Goal: Information Seeking & Learning: Find specific fact

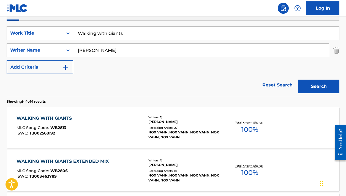
scroll to position [101, 0]
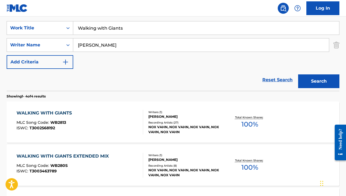
click at [220, 75] on div "Reset Search Search" at bounding box center [173, 80] width 332 height 22
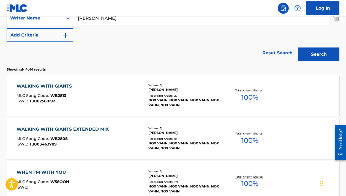
scroll to position [129, 0]
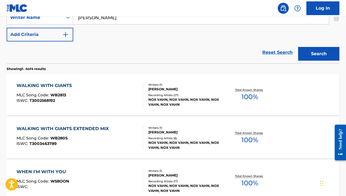
click at [186, 90] on div "DANIEL G MANSOOR" at bounding box center [185, 89] width 74 height 5
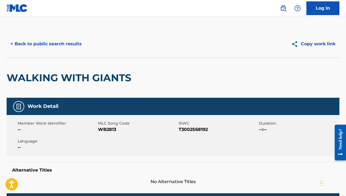
click at [109, 130] on span "WB2813" at bounding box center [137, 129] width 79 height 7
copy span "WB2813"
click at [59, 43] on button "< Back to public search results" at bounding box center [46, 44] width 79 height 14
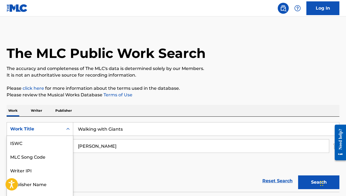
click at [54, 128] on div "Work Title selected, 7 of 7. 7 results available. Use Up and Down to choose opt…" at bounding box center [40, 129] width 67 height 14
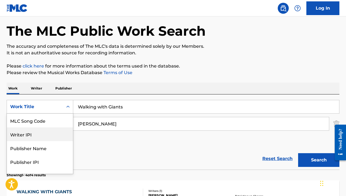
scroll to position [23, 0]
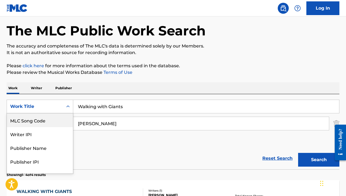
click at [38, 122] on div "MLC Song Code" at bounding box center [40, 121] width 66 height 14
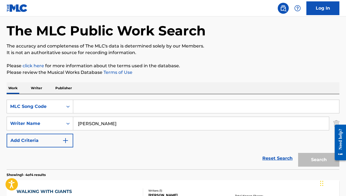
click at [92, 111] on input "Search Form" at bounding box center [206, 106] width 266 height 13
paste input "SD6OWK"
type input "SD6OWK"
click at [90, 125] on input "Daniel Mansoor" at bounding box center [200, 123] width 255 height 13
click at [90, 124] on input "Daniel Mansoor" at bounding box center [200, 123] width 255 height 13
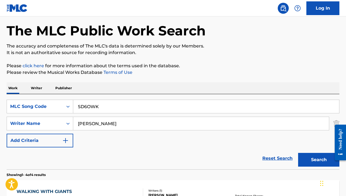
click at [90, 124] on input "Daniel Mansoor" at bounding box center [200, 123] width 255 height 13
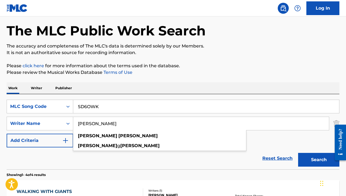
click at [90, 124] on input "Daniel Mansoor" at bounding box center [200, 123] width 255 height 13
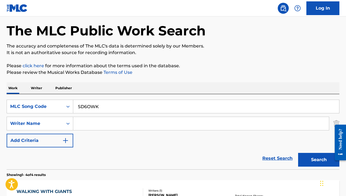
click at [318, 160] on button "Search" at bounding box center [318, 160] width 41 height 14
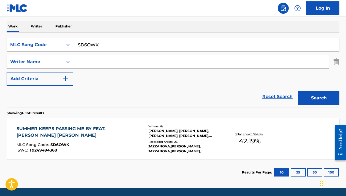
scroll to position [94, 0]
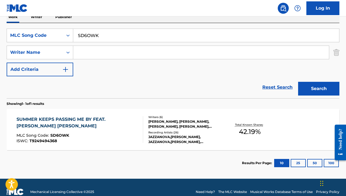
click at [106, 37] on input "SD6OWK" at bounding box center [206, 35] width 266 height 13
paste input "WVA9LF"
type input "WVA9LF"
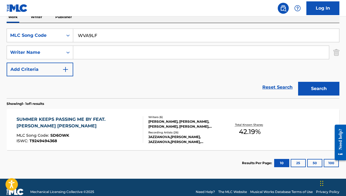
click at [318, 89] on button "Search" at bounding box center [318, 89] width 41 height 14
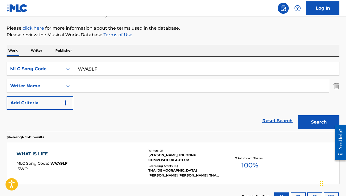
click at [175, 151] on div "Writers ( 2 )" at bounding box center [185, 151] width 74 height 4
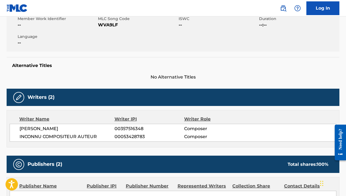
scroll to position [110, 0]
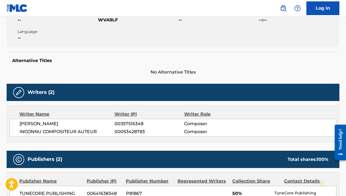
drag, startPoint x: 32, startPoint y: 125, endPoint x: 108, endPoint y: 125, distance: 75.6
click at [107, 125] on span "ALESSANDRO IACOVACCIO" at bounding box center [67, 124] width 95 height 7
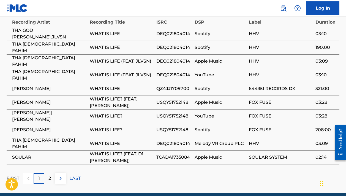
scroll to position [336, 0]
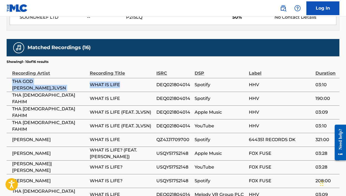
drag, startPoint x: 125, startPoint y: 78, endPoint x: 10, endPoint y: 80, distance: 114.1
click at [10, 80] on tr "THA GOD FAHIM,JLVSN WHAT IS LIFE DEQ021804014 Spotify HHV 03:10" at bounding box center [173, 85] width 332 height 14
copy tr "THA GOD FAHIM,JLVSN WHAT IS LIFE"
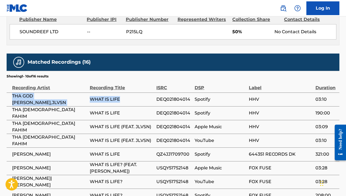
scroll to position [318, 0]
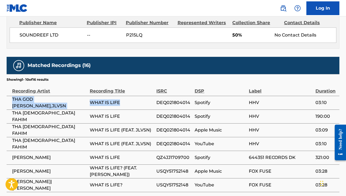
click at [89, 98] on td "THA GOD FAHIM,JLVSN" at bounding box center [48, 103] width 83 height 14
drag, startPoint x: 89, startPoint y: 96, endPoint x: 154, endPoint y: 96, distance: 65.2
click at [154, 96] on tr "THA GOD FAHIM,JLVSN WHAT IS LIFE DEQ021804014 Spotify HHV 03:10" at bounding box center [173, 103] width 332 height 14
click at [131, 100] on span "WHAT IS LIFE" at bounding box center [122, 103] width 64 height 7
drag, startPoint x: 130, startPoint y: 99, endPoint x: 91, endPoint y: 97, distance: 39.6
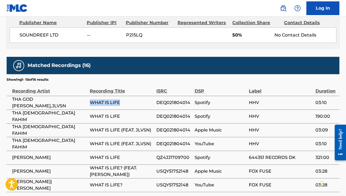
click at [91, 100] on span "WHAT IS LIFE" at bounding box center [122, 103] width 64 height 7
copy span "WHAT IS LIFE"
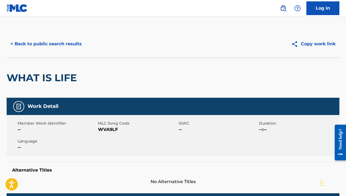
click at [41, 44] on button "< Back to public search results" at bounding box center [46, 44] width 79 height 14
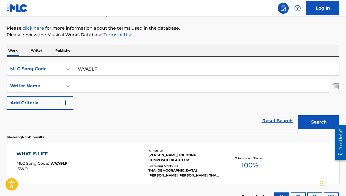
click at [108, 68] on input "WVA9LF" at bounding box center [206, 68] width 266 height 13
paste input "R31922"
type input "R31922"
click at [318, 122] on button "Search" at bounding box center [318, 122] width 41 height 14
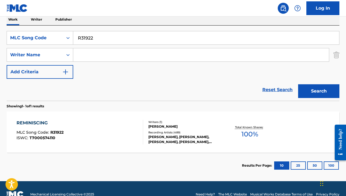
scroll to position [97, 0]
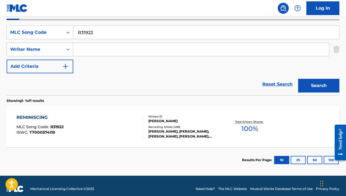
click at [161, 116] on div "Writers ( 1 )" at bounding box center [185, 117] width 74 height 4
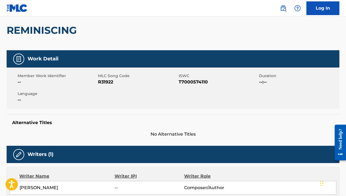
scroll to position [123, 0]
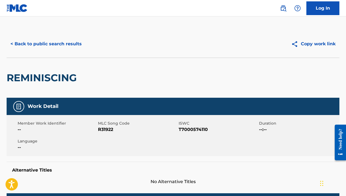
click at [67, 49] on button "< Back to public search results" at bounding box center [46, 44] width 79 height 14
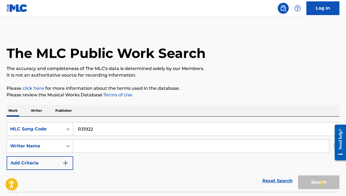
scroll to position [71, 0]
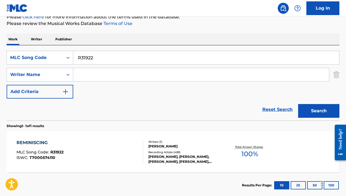
click at [98, 56] on input "R31922" at bounding box center [206, 57] width 266 height 13
paste input "A6683X"
type input "A6683X"
click at [318, 111] on button "Search" at bounding box center [318, 111] width 41 height 14
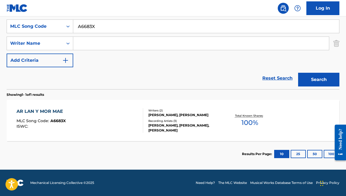
scroll to position [103, 0]
click at [179, 130] on div "DJ SHAH, DJ SHAH, DJ SHAH" at bounding box center [185, 128] width 74 height 10
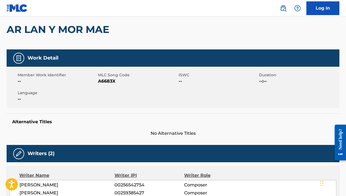
scroll to position [36, 0]
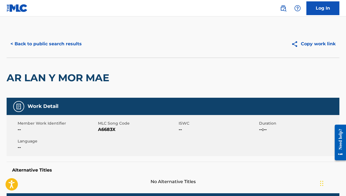
click at [71, 50] on button "< Back to public search results" at bounding box center [46, 44] width 79 height 14
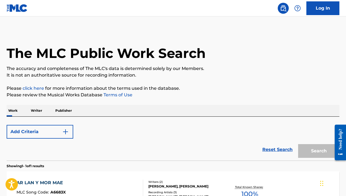
scroll to position [71, 0]
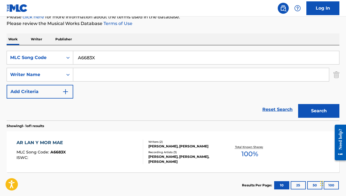
click at [104, 57] on input "A6683X" at bounding box center [206, 57] width 266 height 13
paste input "I94024"
click at [318, 111] on button "Search" at bounding box center [318, 111] width 41 height 14
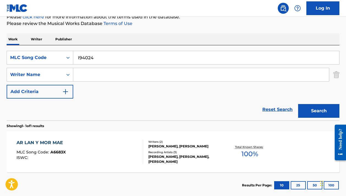
scroll to position [60, 0]
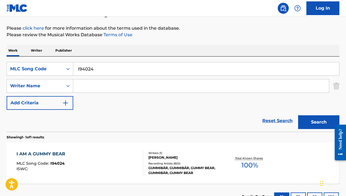
click at [189, 38] on p "Please review the Musical Works Database Terms of Use" at bounding box center [173, 35] width 332 height 7
click at [148, 68] on input "I94024" at bounding box center [206, 68] width 266 height 13
paste input "GA1JIK"
click at [318, 122] on button "Search" at bounding box center [318, 122] width 41 height 14
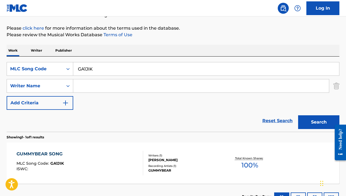
click at [120, 66] on input "GA1JIK" at bounding box center [206, 68] width 266 height 13
paste input "I'll Do You Like a Truck"
type input "I'll Do You Like a Truck"
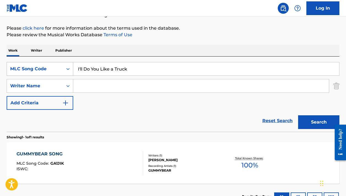
click at [56, 67] on div "MLC Song Code" at bounding box center [34, 69] width 49 height 7
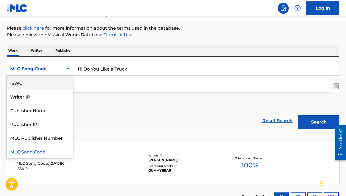
scroll to position [0, 0]
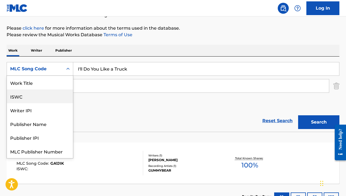
click at [47, 83] on div "Work Title" at bounding box center [40, 83] width 66 height 14
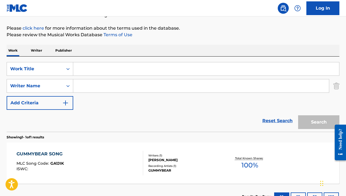
click at [98, 70] on input "Search Form" at bounding box center [206, 68] width 266 height 13
paste input "I'll Do You Like a Truck"
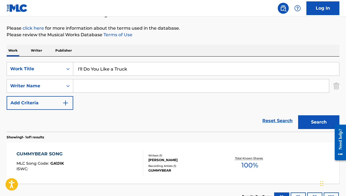
type input "I'll Do You Like a Truck"
click at [198, 29] on p "Please click here for more information about the terms used in the database." at bounding box center [173, 28] width 332 height 7
click at [144, 84] on input "Search Form" at bounding box center [200, 85] width 255 height 13
paste input ""Silviu Paduraru""
click at [79, 86] on input ""Silviu Paduraru" at bounding box center [200, 85] width 255 height 13
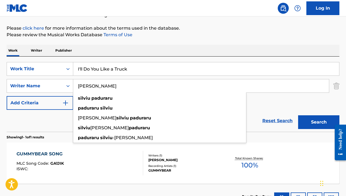
type input "Silviu Paduraru"
click at [179, 44] on div "The MLC Public Work Search The accuracy and completeness of The MLC's data is d…" at bounding box center [173, 90] width 346 height 240
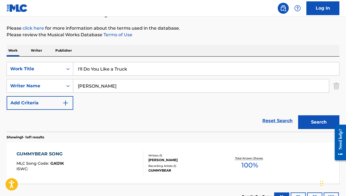
click at [318, 124] on button "Search" at bounding box center [318, 122] width 41 height 14
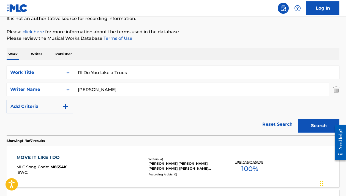
scroll to position [13, 0]
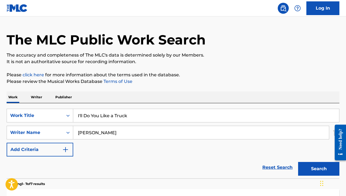
click at [80, 117] on input "I'll Do You Like a Truck" at bounding box center [206, 115] width 266 height 13
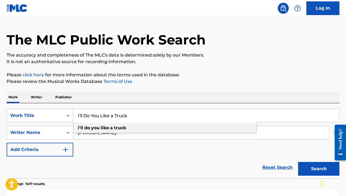
click at [98, 131] on div "i'll do you like a truck" at bounding box center [164, 128] width 183 height 10
type input "i'll do you like a truck"
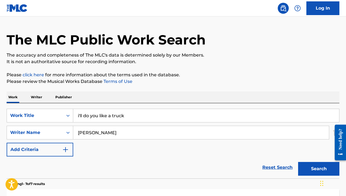
click at [318, 169] on button "Search" at bounding box center [318, 169] width 41 height 14
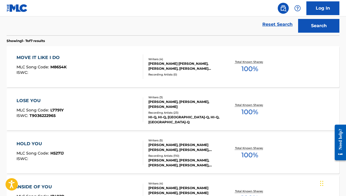
scroll to position [37, 0]
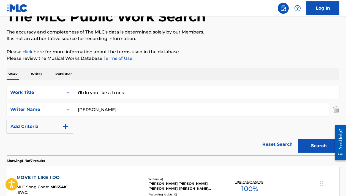
click at [48, 93] on div "Work Title" at bounding box center [34, 92] width 49 height 7
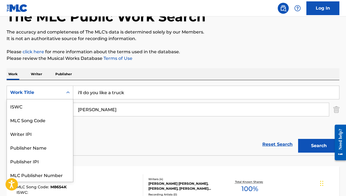
scroll to position [14, 0]
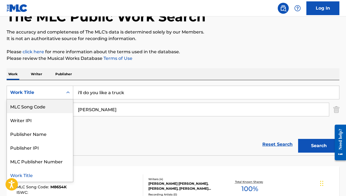
click at [39, 110] on div "MLC Song Code" at bounding box center [40, 107] width 66 height 14
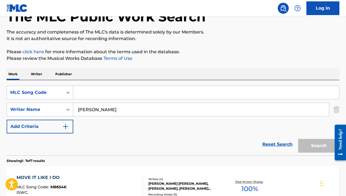
click at [106, 92] on input "Search Form" at bounding box center [206, 92] width 266 height 13
paste input "I32XEY"
type input "I32XEY"
click at [97, 108] on input "Silviu Paduraru" at bounding box center [200, 109] width 255 height 13
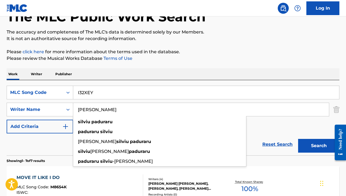
click at [97, 108] on input "Silviu Paduraru" at bounding box center [200, 109] width 255 height 13
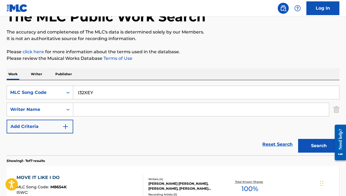
click at [318, 146] on button "Search" at bounding box center [318, 146] width 41 height 14
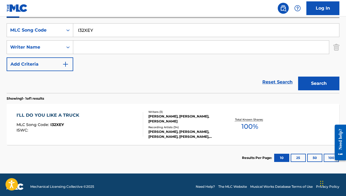
scroll to position [103, 0]
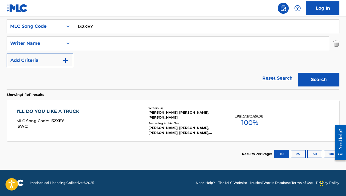
click at [196, 133] on div "GEO DA SILVA, GEO DA SILVA, GEO DA SILVA, GEO DA SILVA, GEO DA SILVA" at bounding box center [185, 131] width 74 height 10
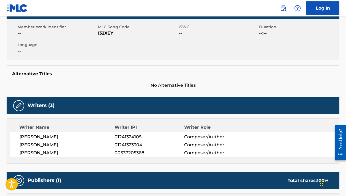
scroll to position [97, 0]
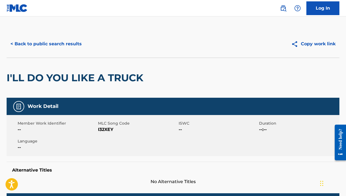
click at [57, 45] on button "< Back to public search results" at bounding box center [46, 44] width 79 height 14
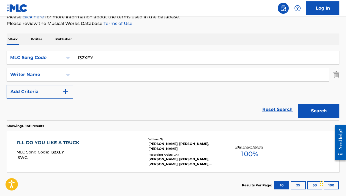
click at [93, 59] on input "I32XEY" at bounding box center [206, 57] width 266 height 13
paste input "HVB4SS"
type input "HVB4SS"
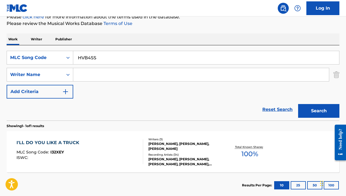
click at [318, 111] on button "Search" at bounding box center [318, 111] width 41 height 14
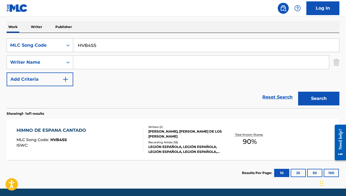
scroll to position [103, 0]
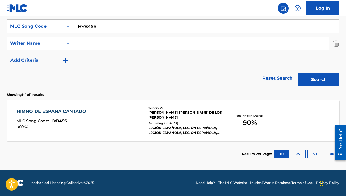
click at [119, 127] on div "HIMNO DE ESPANA CANTADO MLC Song Code : HVB4SS ISWC :" at bounding box center [79, 120] width 126 height 25
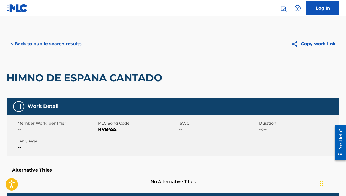
click at [61, 35] on div "< Back to public search results Copy work link" at bounding box center [173, 43] width 332 height 27
click at [60, 45] on button "< Back to public search results" at bounding box center [46, 44] width 79 height 14
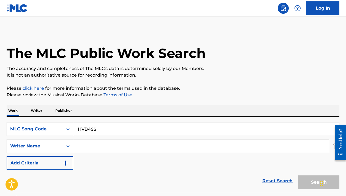
scroll to position [71, 0]
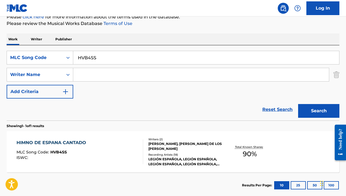
click at [100, 54] on input "HVB4SS" at bounding box center [206, 57] width 266 height 13
paste input "F50160"
type input "F50160"
click at [318, 111] on button "Search" at bounding box center [318, 111] width 41 height 14
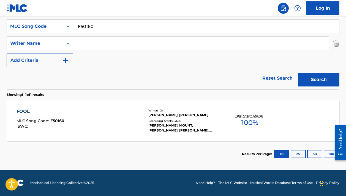
scroll to position [103, 0]
click at [220, 125] on div "[PERSON_NAME], MOUNT, [PERSON_NAME], [PERSON_NAME], [PERSON_NAME], IORIE|[PERSO…" at bounding box center [185, 128] width 74 height 10
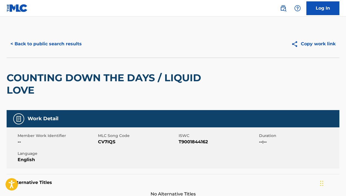
click at [72, 45] on button "< Back to public search results" at bounding box center [46, 44] width 79 height 14
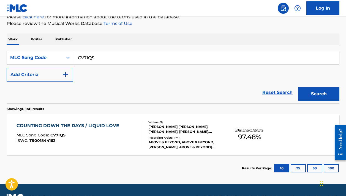
click at [106, 59] on input "CV7IQS" at bounding box center [206, 57] width 266 height 13
click at [67, 59] on icon "Search Form" at bounding box center [67, 57] width 5 height 5
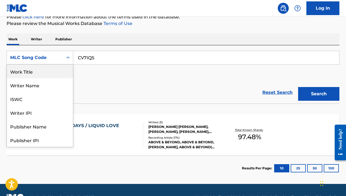
click at [44, 70] on div "Work Title" at bounding box center [40, 72] width 66 height 14
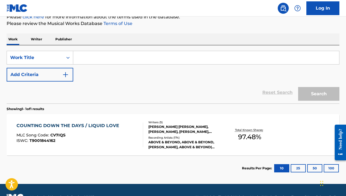
click at [84, 60] on input "Search Form" at bounding box center [206, 57] width 266 height 13
paste input "Fool"
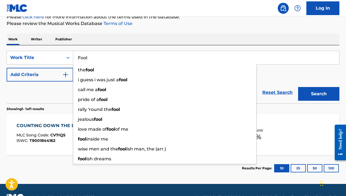
type input "Fool"
click at [57, 77] on button "Add Criteria" at bounding box center [40, 75] width 67 height 14
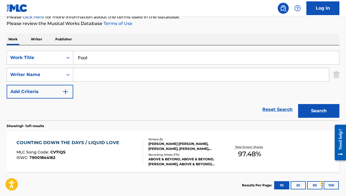
click at [97, 72] on input "Search Form" at bounding box center [200, 74] width 255 height 13
paste input ""Lukas Ratjen""
click at [80, 73] on input ""Lukas Ratjen" at bounding box center [200, 74] width 255 height 13
type input "Lukas Ratjen"
click at [318, 111] on button "Search" at bounding box center [318, 111] width 41 height 14
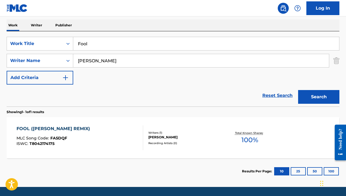
scroll to position [88, 0]
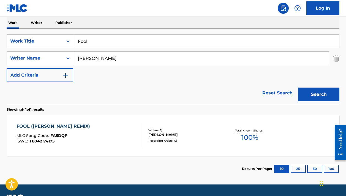
click at [138, 137] on div "FOOL (LUKAS ENDHARDT REMIX) MLC Song Code : FA5DQF ISWC : T8042174175" at bounding box center [79, 135] width 126 height 25
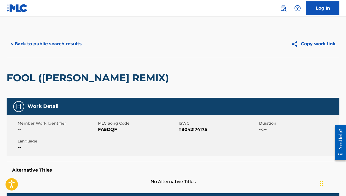
scroll to position [1, 0]
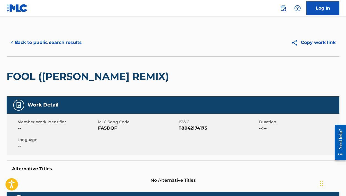
click at [29, 78] on h2 "FOOL (LUKAS ENDHARDT REMIX)" at bounding box center [89, 76] width 165 height 12
copy h2 "FOOL"
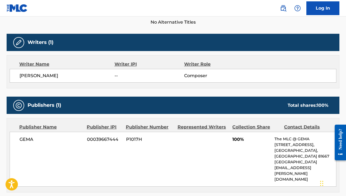
click at [39, 77] on span "LUKAS RATJEN" at bounding box center [67, 76] width 95 height 7
copy div "LUKAS RATJEN"
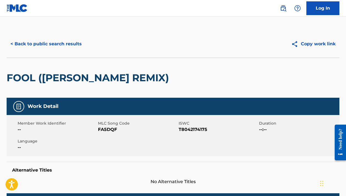
scroll to position [-1, 0]
click at [67, 43] on button "< Back to public search results" at bounding box center [46, 44] width 79 height 14
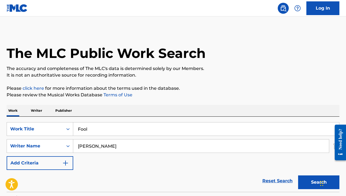
scroll to position [71, 0]
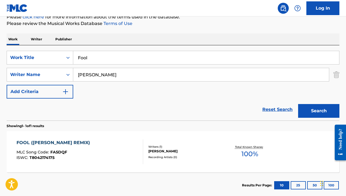
click at [78, 58] on input "Fool" at bounding box center [206, 57] width 266 height 13
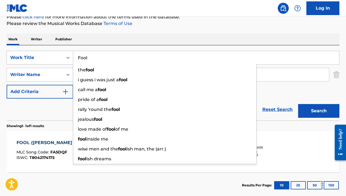
click at [64, 58] on div "Search Form" at bounding box center [68, 58] width 10 height 10
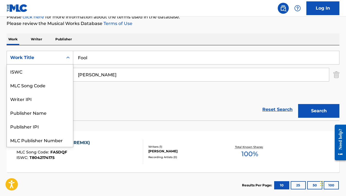
scroll to position [14, 0]
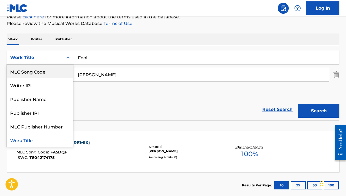
click at [51, 74] on div "MLC Song Code" at bounding box center [40, 72] width 66 height 14
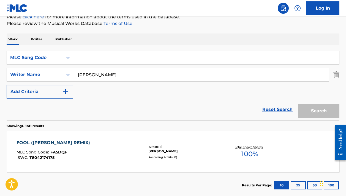
click at [94, 59] on input "Search Form" at bounding box center [206, 57] width 266 height 13
paste input "N3414G"
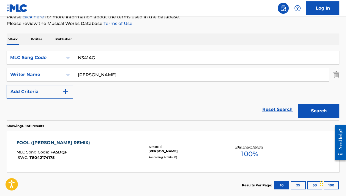
type input "N3414G"
click at [86, 76] on input "Lukas Ratjen" at bounding box center [200, 74] width 255 height 13
click at [318, 111] on button "Search" at bounding box center [318, 111] width 41 height 14
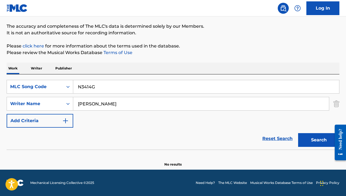
scroll to position [42, 0]
click at [318, 140] on button "Search" at bounding box center [318, 140] width 41 height 14
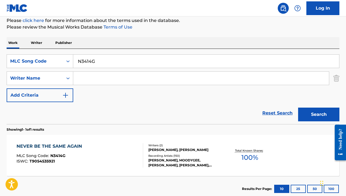
scroll to position [79, 0]
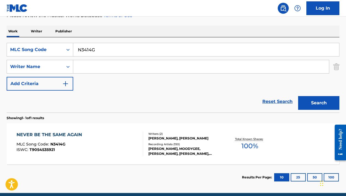
click at [145, 53] on input "N3414G" at bounding box center [206, 49] width 266 height 13
paste input "BE7YRH"
type input "BE7YRH"
click at [318, 103] on button "Search" at bounding box center [318, 103] width 41 height 14
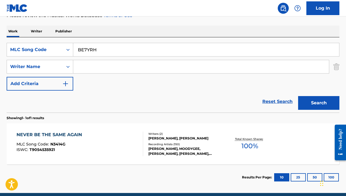
scroll to position [60, 0]
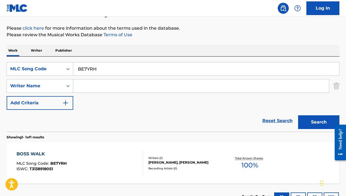
click at [139, 158] on div at bounding box center [140, 163] width 4 height 25
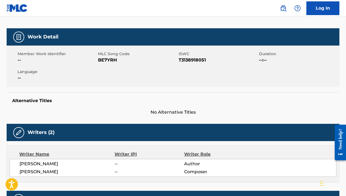
scroll to position [130, 0]
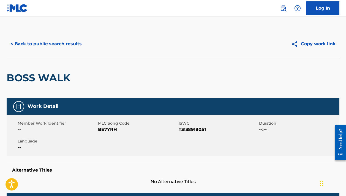
click at [60, 43] on button "< Back to public search results" at bounding box center [46, 44] width 79 height 14
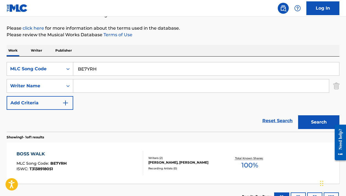
click at [89, 67] on input "BE7YRH" at bounding box center [206, 68] width 266 height 13
paste input "AA3DL2"
click at [318, 122] on button "Search" at bounding box center [318, 122] width 41 height 14
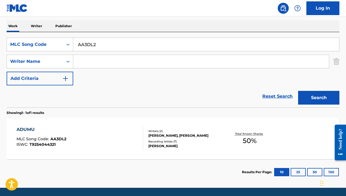
scroll to position [86, 0]
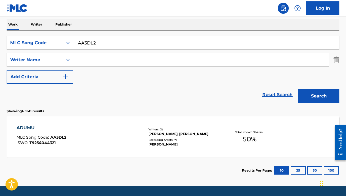
click at [129, 47] on input "AA3DL2" at bounding box center [206, 42] width 266 height 13
click at [129, 46] on input "AA3DL2" at bounding box center [206, 42] width 266 height 13
paste input "SV9UNY"
type input "SV9UNY"
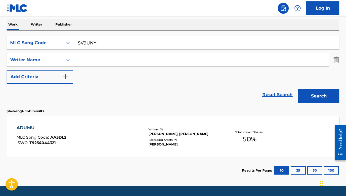
click at [318, 96] on button "Search" at bounding box center [318, 96] width 41 height 14
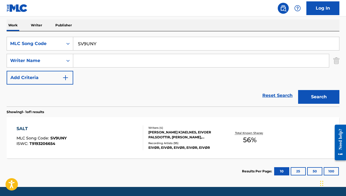
scroll to position [91, 0]
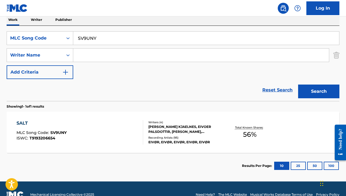
click at [193, 136] on div "Recording Artists ( 95 )" at bounding box center [185, 138] width 74 height 4
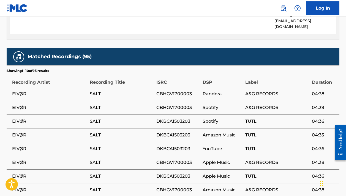
scroll to position [380, 0]
click at [87, 128] on td "EIVØR" at bounding box center [48, 135] width 83 height 14
click at [94, 132] on span "SALT" at bounding box center [122, 135] width 64 height 7
copy span "SALT"
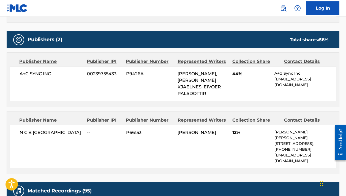
scroll to position [114, 0]
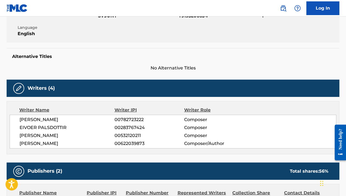
click at [30, 135] on span "TRONDUR BOGASON" at bounding box center [67, 136] width 95 height 7
copy div "TRONDUR BOGASON"
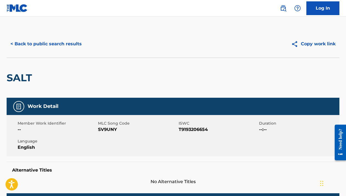
scroll to position [0, 0]
click at [72, 41] on button "< Back to public search results" at bounding box center [46, 44] width 79 height 14
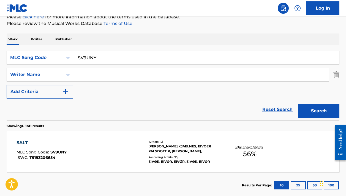
click at [93, 59] on input "SV9UNY" at bounding box center [206, 57] width 266 height 13
paste input "X"
click at [318, 111] on button "Search" at bounding box center [318, 111] width 41 height 14
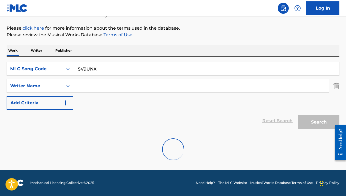
scroll to position [60, 0]
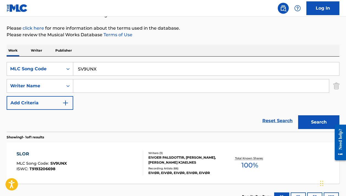
click at [104, 65] on input "SV9UNX" at bounding box center [206, 68] width 266 height 13
paste input "WV8CAW"
type input "WV8CAW"
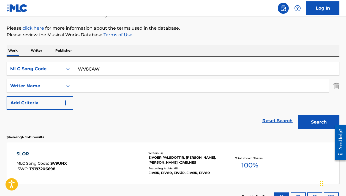
click at [318, 122] on button "Search" at bounding box center [318, 122] width 41 height 14
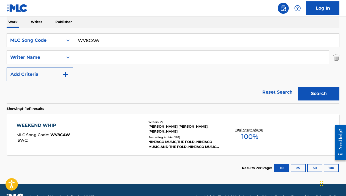
scroll to position [93, 0]
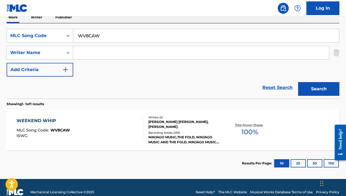
click at [216, 135] on div "NINJAGO MUSIC,THE FOLD, NINJAGO MUSIC AND THE FOLD, NINJAGO MUSIC AND THE FOLD,…" at bounding box center [185, 140] width 74 height 10
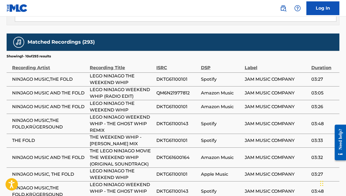
scroll to position [721, 0]
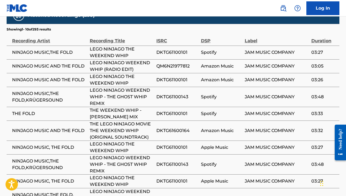
scroll to position [701, 0]
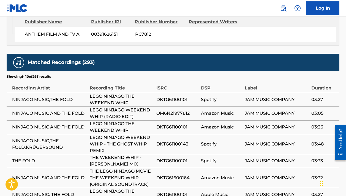
click at [245, 188] on td "JAM MUSIC COMPANY" at bounding box center [277, 195] width 67 height 14
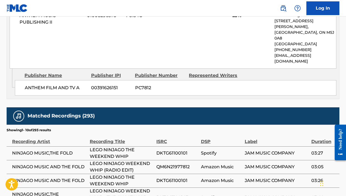
scroll to position [718, 0]
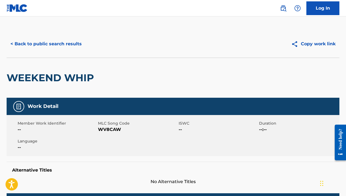
click at [51, 47] on button "< Back to public search results" at bounding box center [46, 44] width 79 height 14
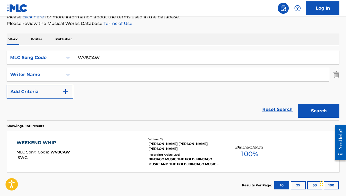
click at [95, 58] on input "WV8CAW" at bounding box center [206, 57] width 266 height 13
paste input "HP8L8K"
type input "HP8L8K"
click at [318, 111] on button "Search" at bounding box center [318, 111] width 41 height 14
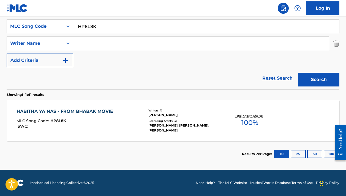
scroll to position [103, 0]
click at [151, 124] on div "[PERSON_NAME], [PERSON_NAME], [PERSON_NAME]" at bounding box center [185, 128] width 74 height 10
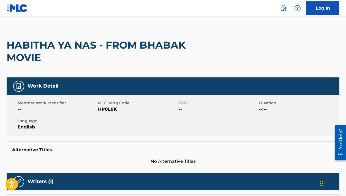
scroll to position [20, 0]
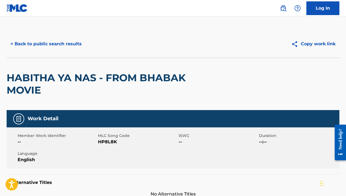
click at [73, 42] on button "< Back to public search results" at bounding box center [46, 44] width 79 height 14
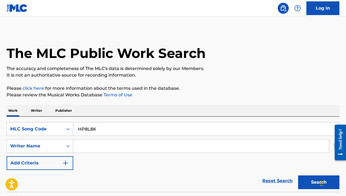
scroll to position [71, 0]
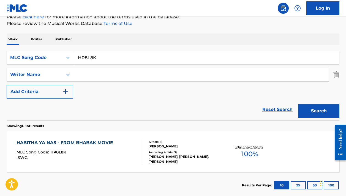
click at [84, 51] on input "HP8L8K" at bounding box center [206, 57] width 266 height 13
paste input "7J4Y"
type input "HP7J4Y"
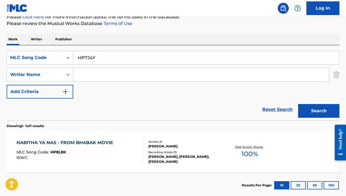
click at [318, 111] on button "Search" at bounding box center [318, 111] width 41 height 14
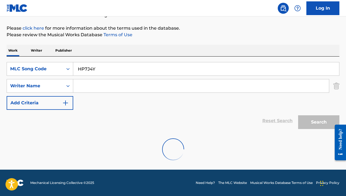
scroll to position [60, 0]
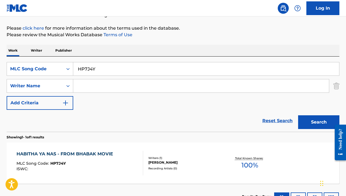
click at [113, 149] on div "HABITHA YA NAS - FROM BHABAK MOVIE MLC Song Code : HP7J4Y ISWC : Writers ( 1 ) …" at bounding box center [173, 163] width 332 height 41
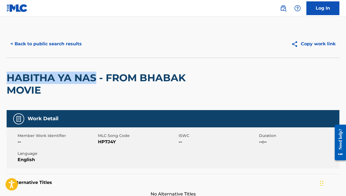
drag, startPoint x: 7, startPoint y: 78, endPoint x: 97, endPoint y: 81, distance: 89.4
click at [97, 81] on h2 "HABITHA YA NAS - FROM BHABAK MOVIE" at bounding box center [106, 84] width 199 height 25
copy h2 "HABITHA YA NAS"
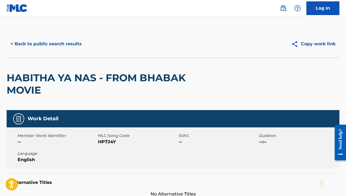
click at [176, 62] on div "HABITHA YA NAS - FROM BHABAK MOVIE" at bounding box center [106, 84] width 199 height 52
click at [60, 40] on button "< Back to public search results" at bounding box center [46, 44] width 79 height 14
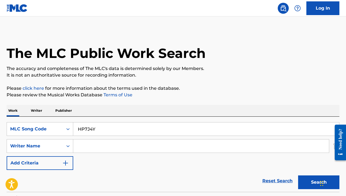
scroll to position [60, 0]
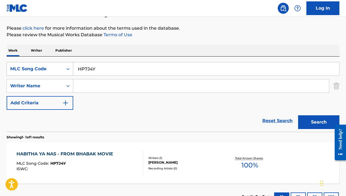
click at [61, 71] on div "MLC Song Code" at bounding box center [35, 69] width 56 height 10
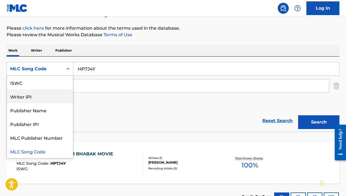
scroll to position [0, 0]
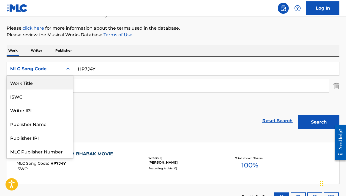
click at [36, 81] on div "Work Title" at bounding box center [40, 83] width 66 height 14
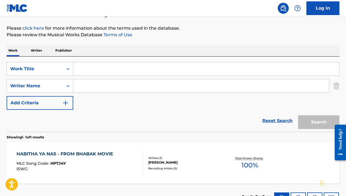
click at [88, 65] on input "Search Form" at bounding box center [206, 68] width 266 height 13
paste input "HABITHA YA NAS"
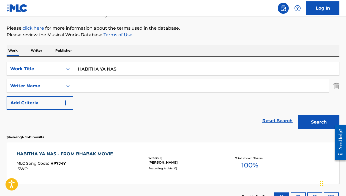
type input "HABITHA YA NAS"
click at [318, 122] on button "Search" at bounding box center [318, 122] width 41 height 14
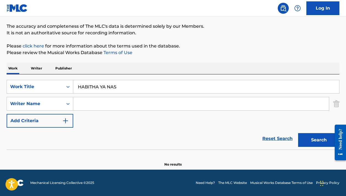
scroll to position [42, 0]
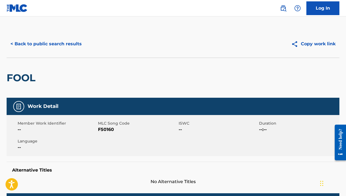
click at [72, 45] on button "< Back to public search results" at bounding box center [46, 44] width 79 height 14
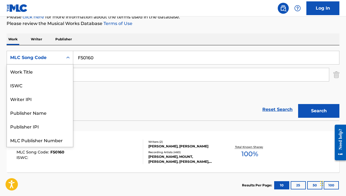
click at [60, 60] on div "MLC Song Code" at bounding box center [35, 58] width 56 height 10
click at [98, 59] on input "F50160" at bounding box center [206, 57] width 266 height 13
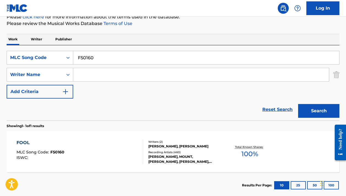
click at [98, 59] on input "F50160" at bounding box center [206, 57] width 266 height 13
paste input "HP8L8K"
type input "HP8L8K"
click at [318, 111] on button "Search" at bounding box center [318, 111] width 41 height 14
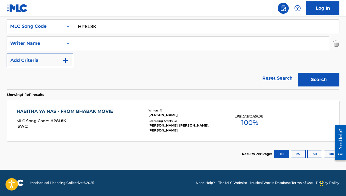
scroll to position [103, 0]
click at [212, 120] on div "Recording Artists ( 3 )" at bounding box center [185, 121] width 74 height 4
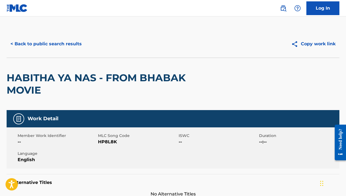
click at [57, 43] on button "< Back to public search results" at bounding box center [46, 44] width 79 height 14
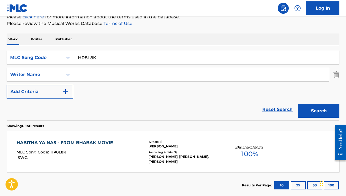
click at [182, 158] on div "[PERSON_NAME], [PERSON_NAME], [PERSON_NAME]" at bounding box center [185, 160] width 74 height 10
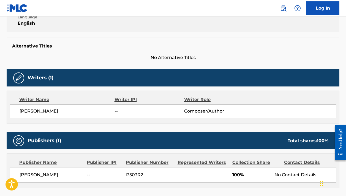
scroll to position [151, 0]
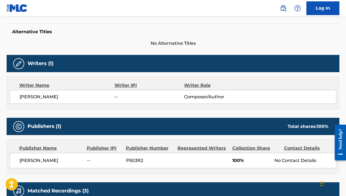
click at [26, 94] on span "[PERSON_NAME]" at bounding box center [67, 97] width 95 height 7
click at [26, 93] on div "[PERSON_NAME] -- Composer/Author" at bounding box center [173, 97] width 326 height 14
copy div "[PERSON_NAME]"
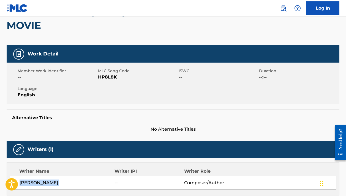
scroll to position [0, 0]
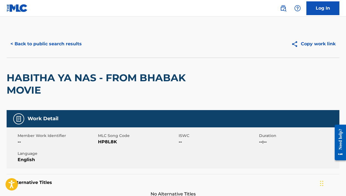
click at [67, 44] on button "< Back to public search results" at bounding box center [46, 44] width 79 height 14
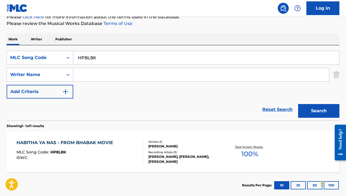
click at [107, 59] on input "HP8L8K" at bounding box center [206, 57] width 266 height 13
paste input "PF84RL"
type input "PF84RL"
click at [318, 111] on button "Search" at bounding box center [318, 111] width 41 height 14
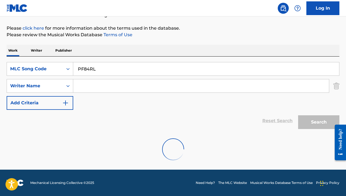
scroll to position [60, 0]
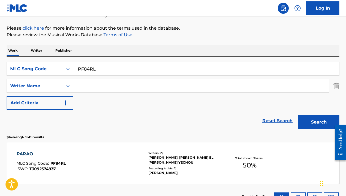
click at [197, 167] on div "Recording Artists ( 1 )" at bounding box center [185, 169] width 74 height 4
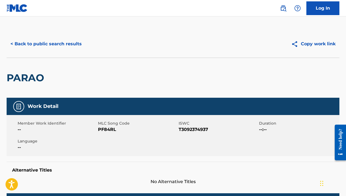
click at [65, 46] on button "< Back to public search results" at bounding box center [46, 44] width 79 height 14
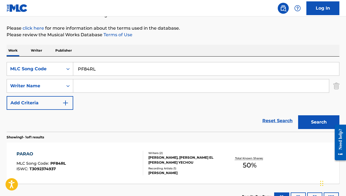
click at [102, 69] on input "PF84RL" at bounding box center [206, 68] width 266 height 13
paste input "AA4HS4"
type input "AA4HS4"
click at [318, 122] on button "Search" at bounding box center [318, 122] width 41 height 14
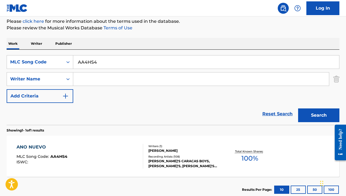
scroll to position [77, 0]
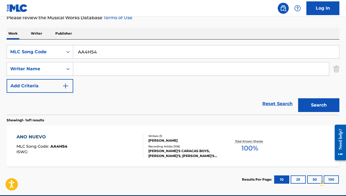
click at [131, 139] on div "ANO NUEVO MLC Song Code : AA4HS4 ISWC :" at bounding box center [79, 146] width 126 height 25
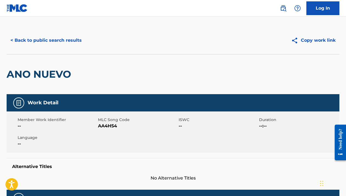
scroll to position [136, 0]
